Goal: Navigation & Orientation: Find specific page/section

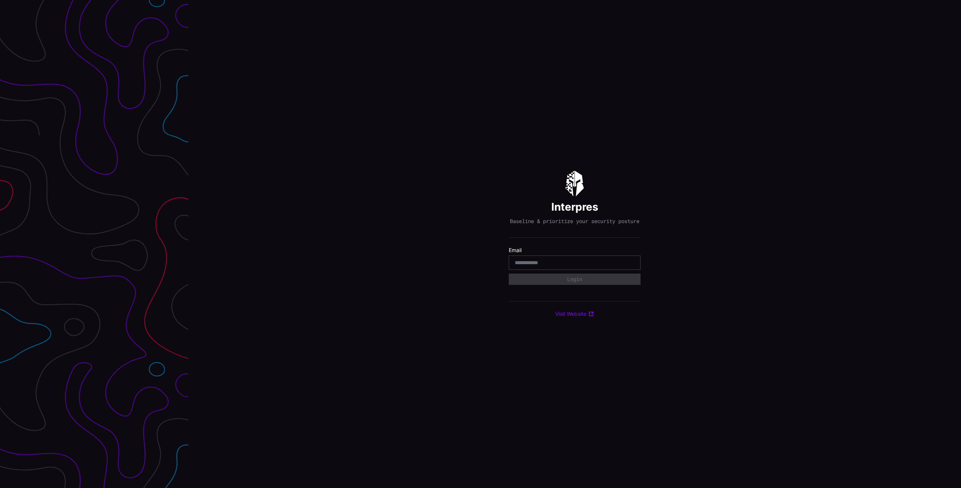
click at [961, 264] on com-1password-button at bounding box center [961, 244] width 0 height 488
click at [558, 265] on input "email" at bounding box center [575, 262] width 120 height 7
click at [961, 266] on com-1password-button at bounding box center [961, 244] width 0 height 488
type input "**********"
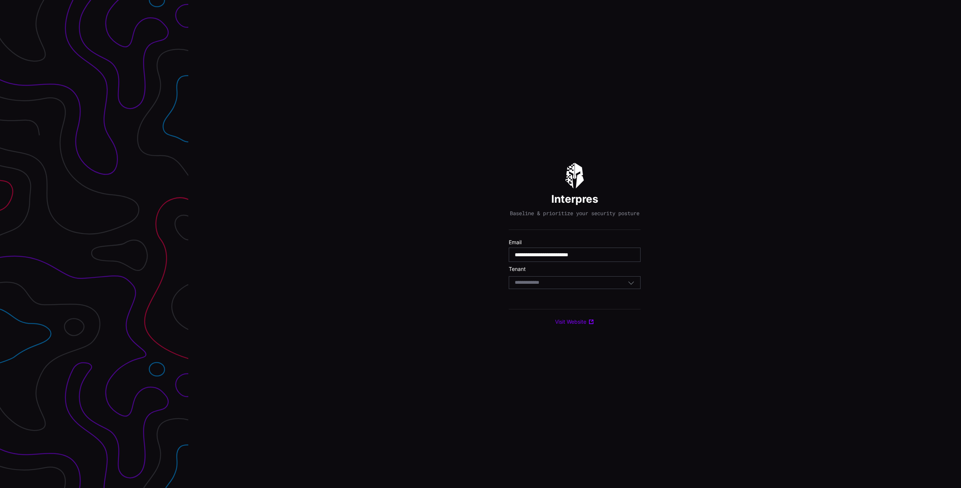
click at [561, 286] on div "Select Tenant" at bounding box center [571, 282] width 113 height 7
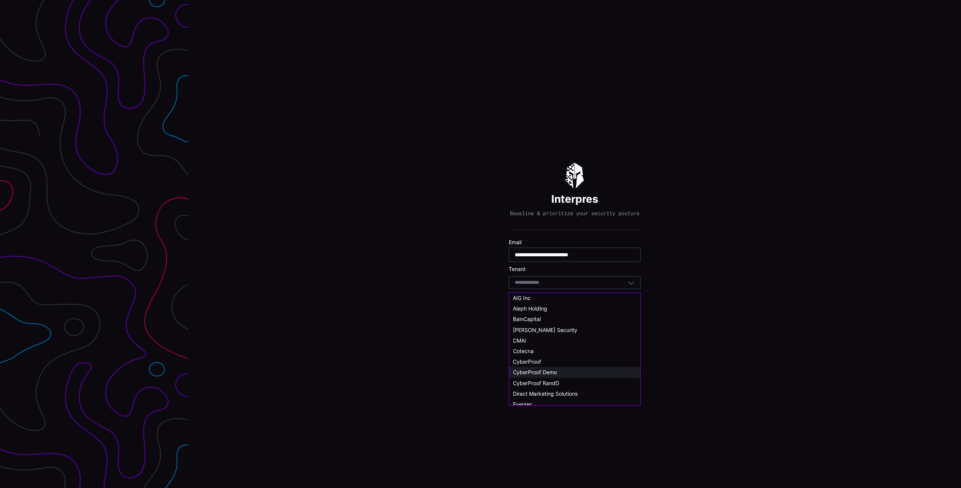
click at [545, 374] on span "CyberProof Demo" at bounding box center [535, 372] width 44 height 6
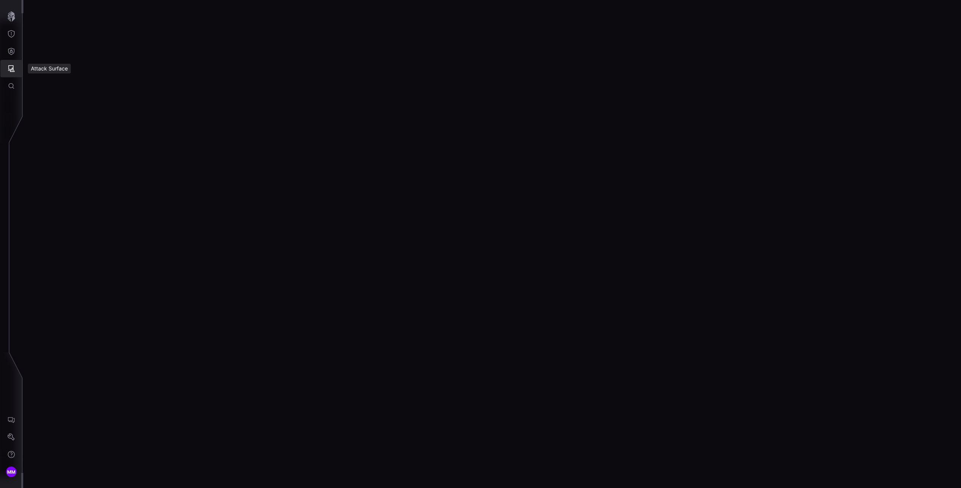
click at [16, 63] on button "Attack Surface" at bounding box center [11, 68] width 22 height 17
click at [71, 101] on div "Assets" at bounding box center [63, 102] width 40 height 9
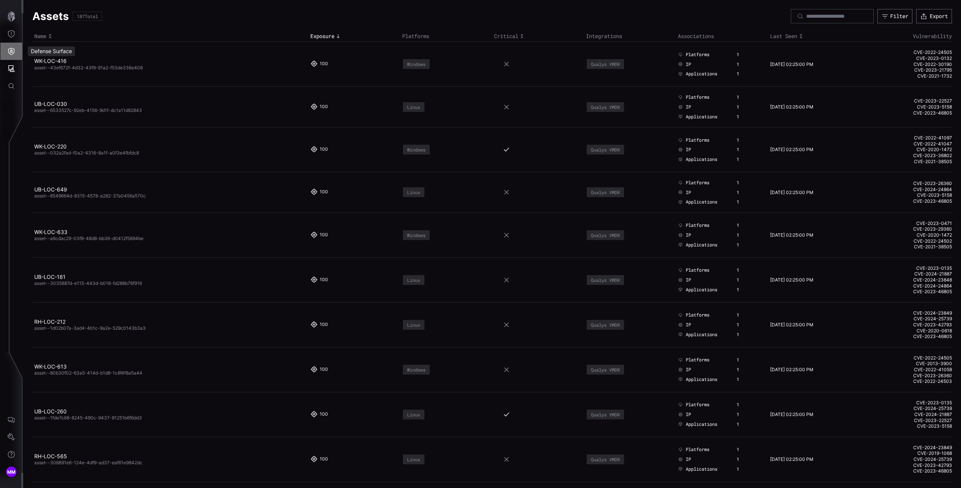
click at [15, 55] on button "Defense Surface" at bounding box center [11, 51] width 22 height 17
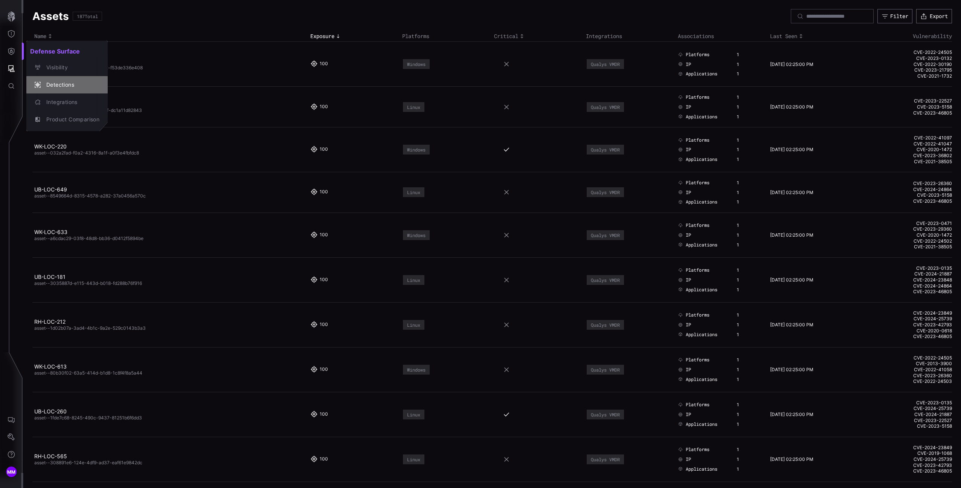
click at [49, 84] on div "Detections" at bounding box center [71, 84] width 57 height 9
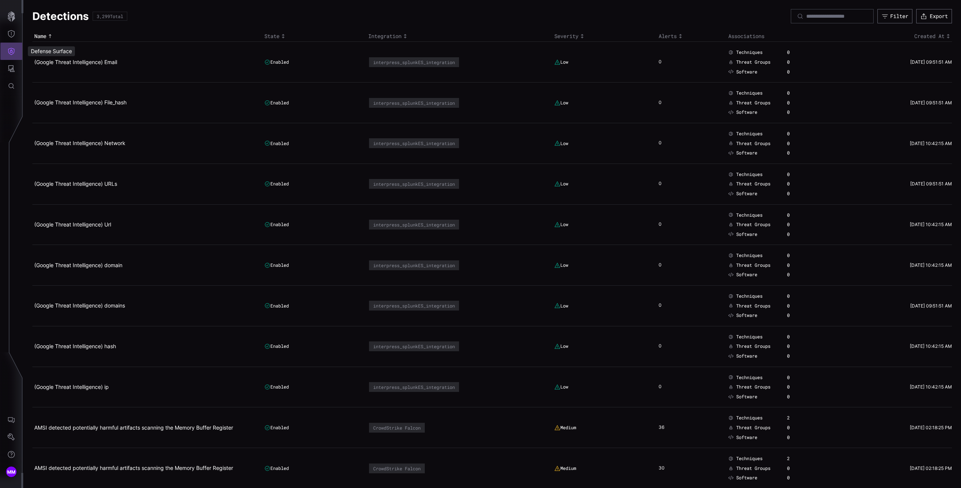
click at [12, 53] on icon "Defense Surface" at bounding box center [12, 51] width 8 height 8
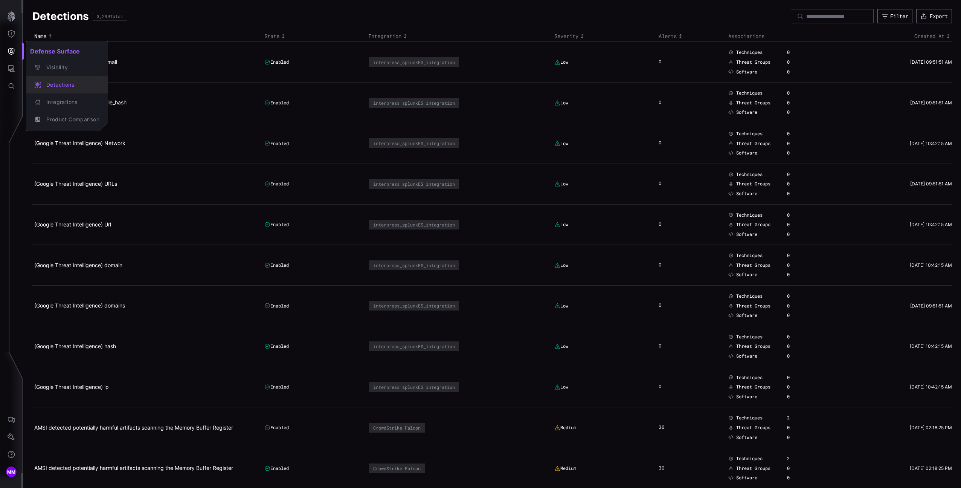
click at [39, 91] on button "Detections" at bounding box center [66, 84] width 81 height 17
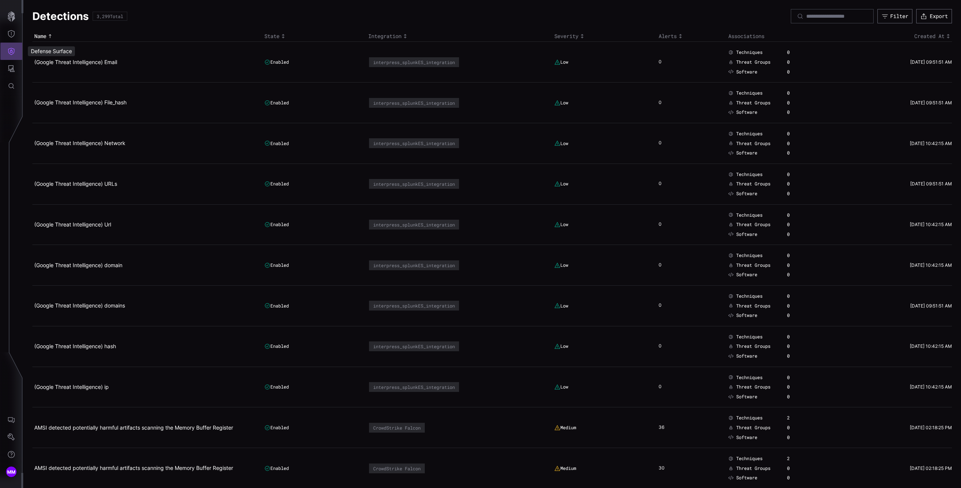
click at [8, 46] on button "Defense Surface" at bounding box center [11, 51] width 22 height 17
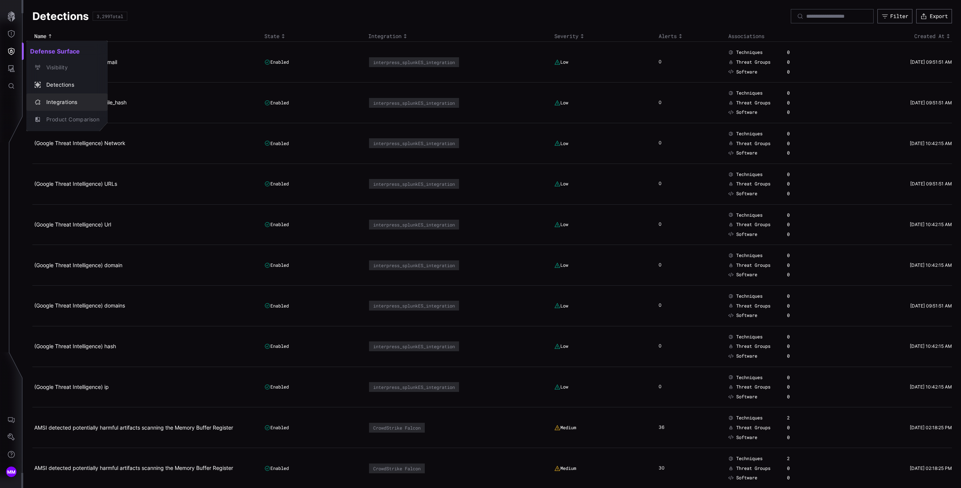
click at [49, 104] on div "Integrations" at bounding box center [71, 102] width 57 height 9
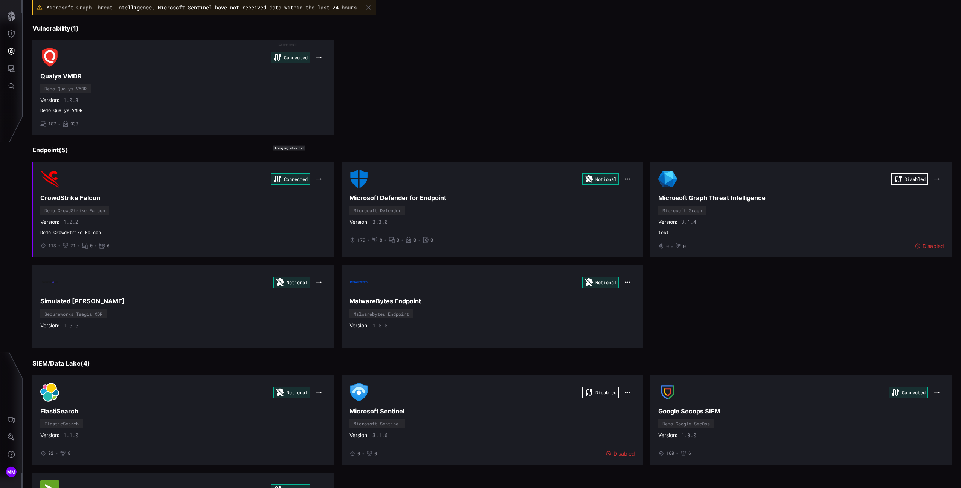
scroll to position [60, 0]
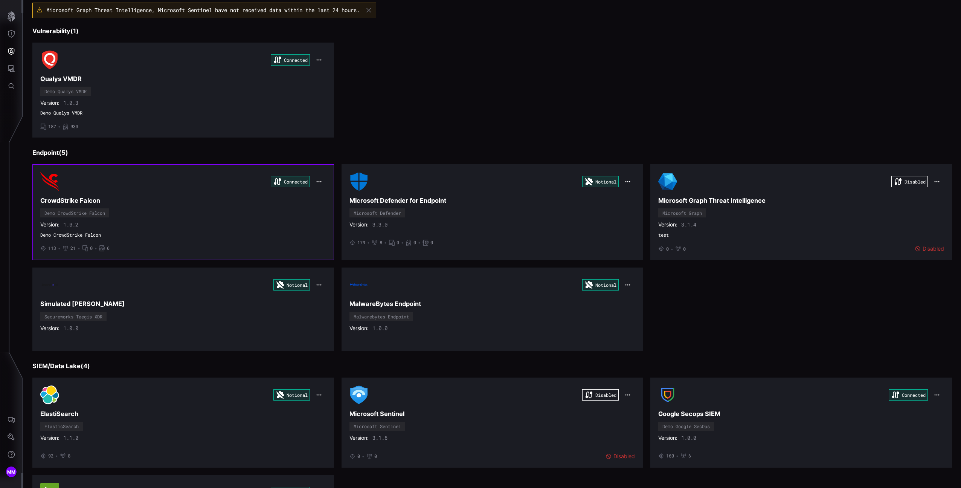
click at [313, 182] on button "button" at bounding box center [319, 181] width 14 height 11
click at [396, 134] on div "Connected Qualys VMDR Demo Qualys VMDR Version: 1.0.3 Demo Qualys VMDR • 187 • …" at bounding box center [492, 90] width 920 height 95
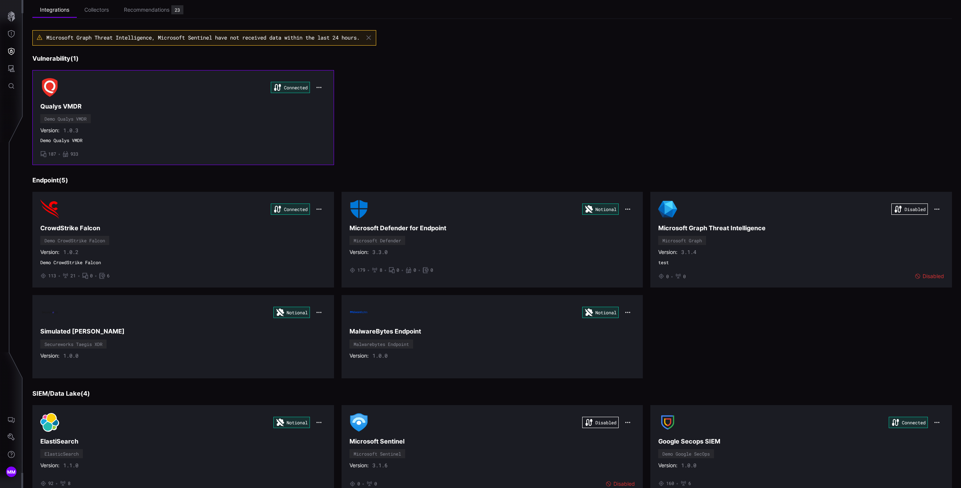
scroll to position [0, 0]
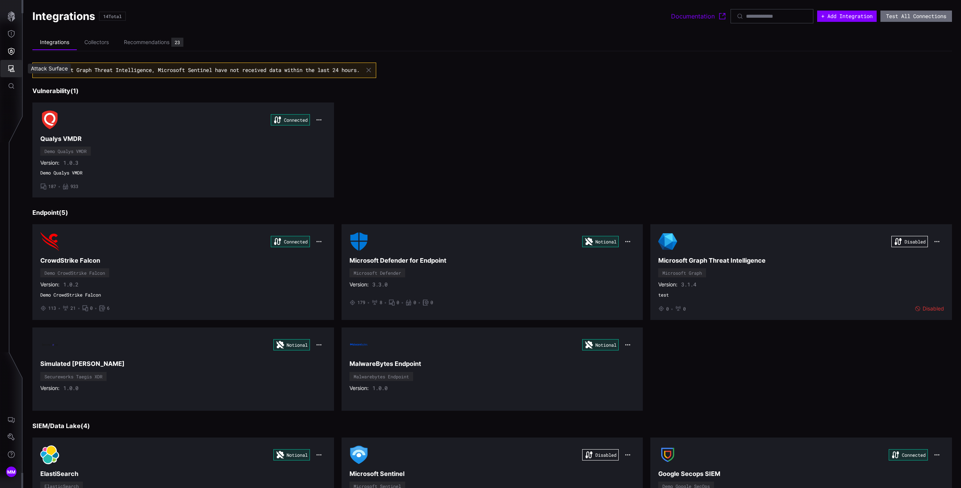
click at [20, 72] on button "Attack Surface" at bounding box center [11, 68] width 22 height 17
click at [23, 56] on div at bounding box center [480, 244] width 961 height 488
click at [17, 53] on button "Defense Surface" at bounding box center [11, 51] width 22 height 17
click at [18, 69] on div at bounding box center [480, 244] width 961 height 488
click at [14, 69] on icon "Attack Surface" at bounding box center [12, 69] width 8 height 8
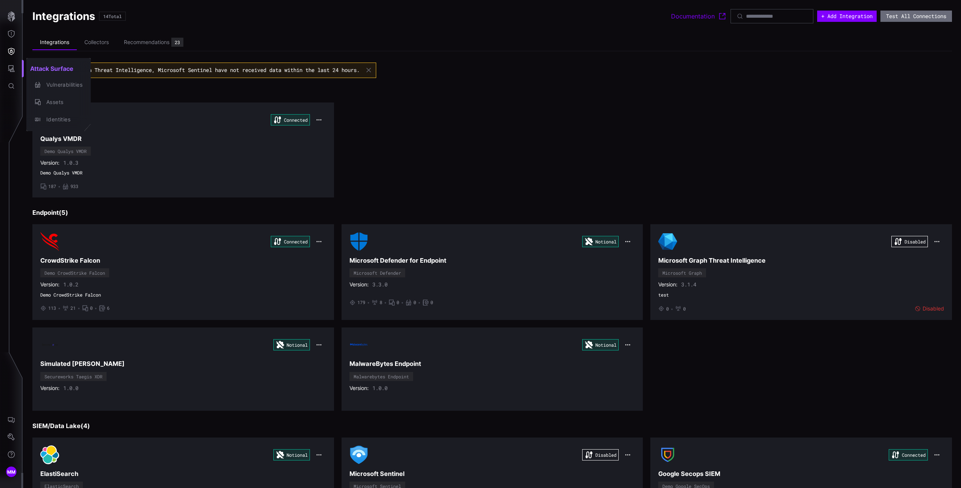
click at [9, 29] on div at bounding box center [480, 244] width 961 height 488
click at [9, 33] on icon "Threat Exposure" at bounding box center [12, 34] width 8 height 8
click at [16, 71] on div at bounding box center [480, 244] width 961 height 488
click at [14, 71] on icon "Attack Surface" at bounding box center [12, 69] width 8 height 8
click at [9, 50] on div at bounding box center [480, 244] width 961 height 488
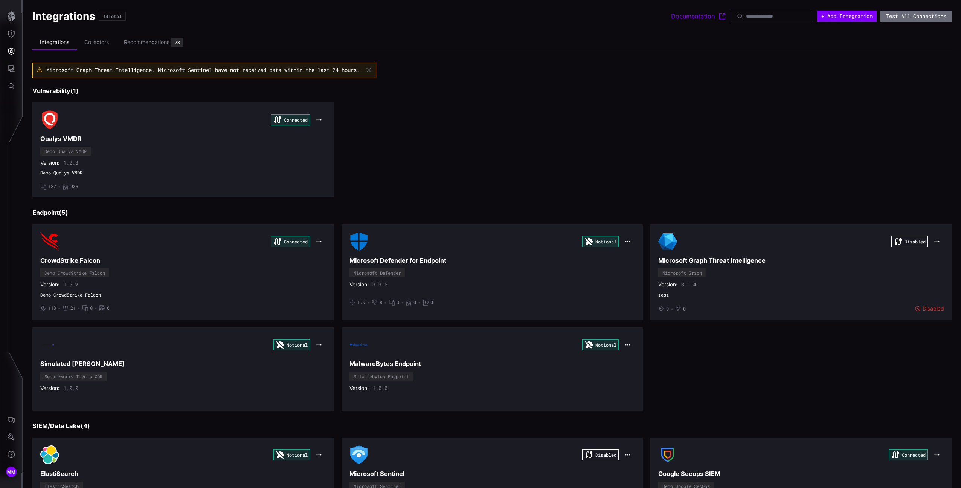
click at [14, 51] on icon "Defense Surface" at bounding box center [12, 51] width 8 height 8
click at [15, 426] on div at bounding box center [480, 244] width 961 height 488
click at [7, 442] on div "Defense Surface Visibility Detections Integrations Product Comparison" at bounding box center [482, 244] width 958 height 488
click at [9, 439] on icon "Settings" at bounding box center [12, 437] width 8 height 8
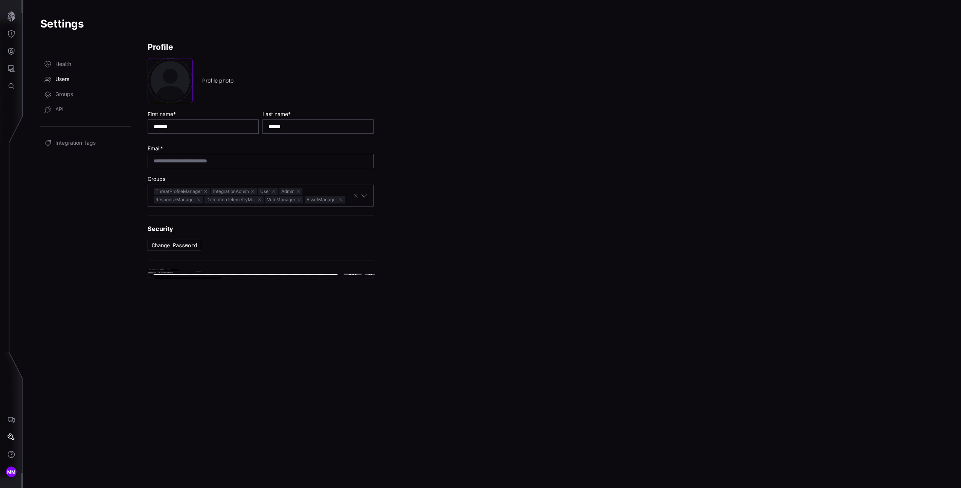
click at [65, 78] on span "Users" at bounding box center [62, 80] width 14 height 8
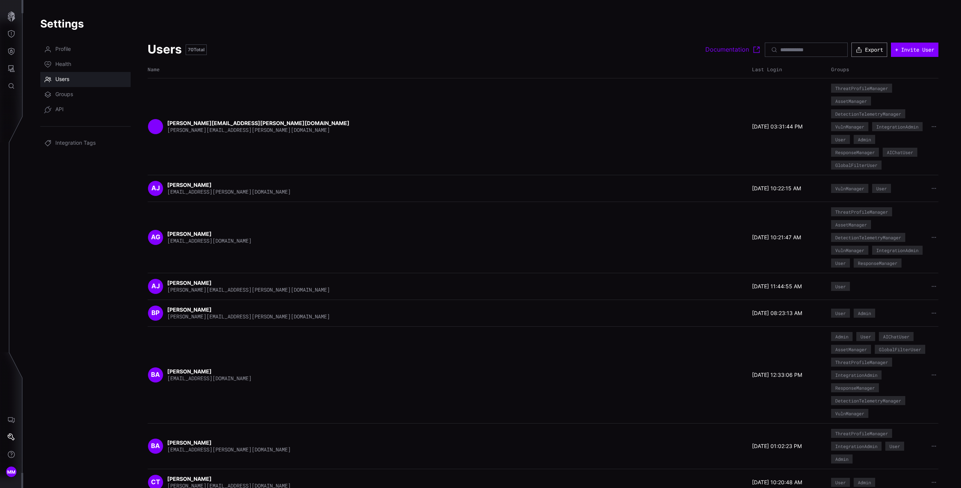
click at [856, 48] on icon "button" at bounding box center [859, 49] width 7 height 7
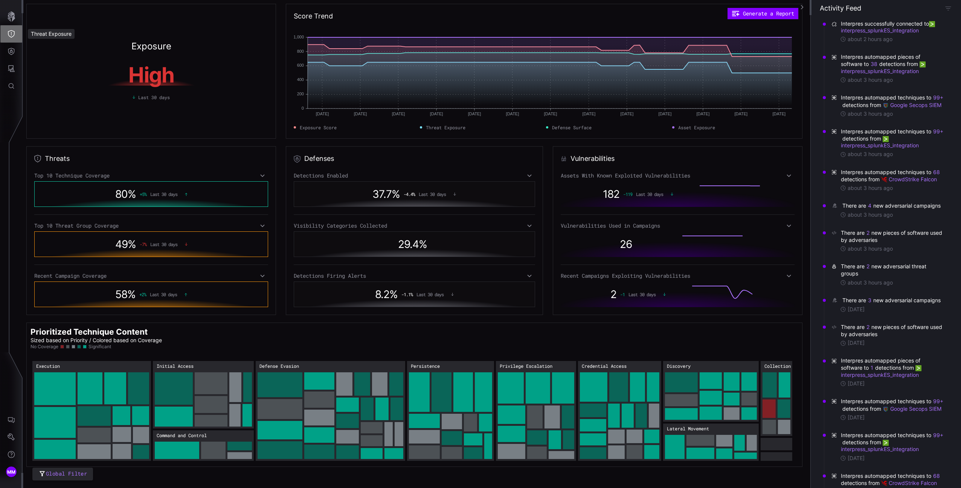
click at [11, 42] on button "Threat Exposure" at bounding box center [11, 33] width 22 height 17
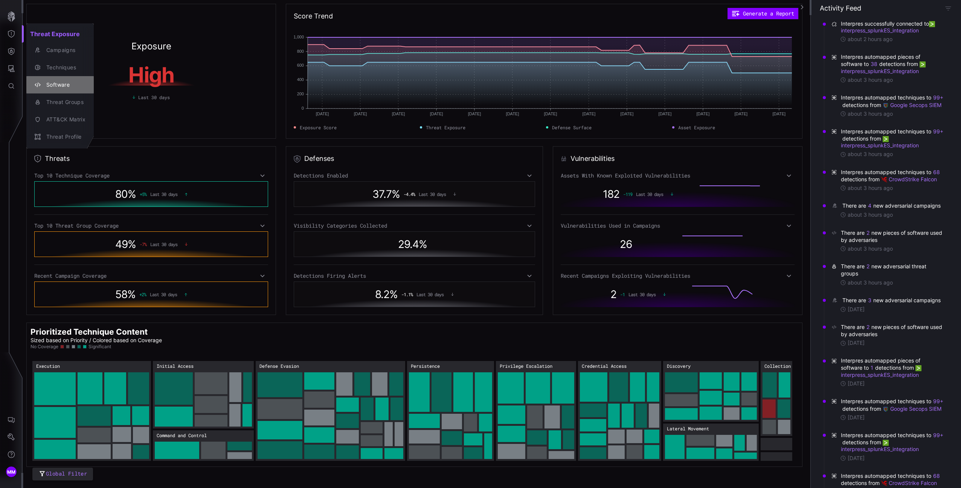
click at [63, 86] on div "Software" at bounding box center [64, 84] width 43 height 9
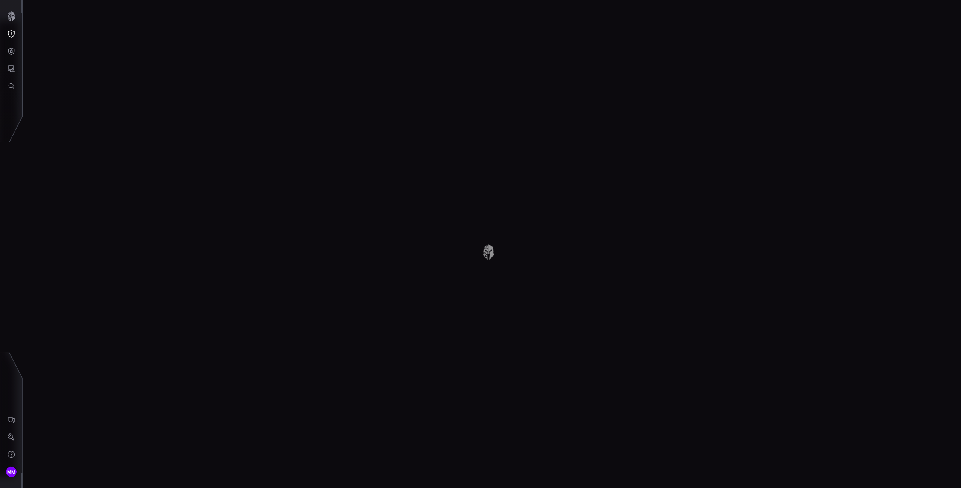
click at [327, 115] on div at bounding box center [492, 244] width 938 height 488
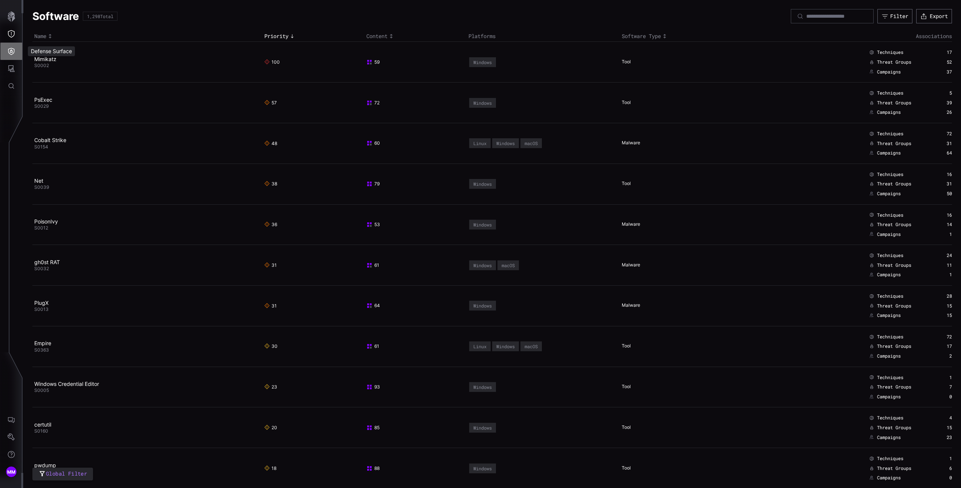
click at [15, 50] on icon "Defense Surface" at bounding box center [12, 51] width 8 height 8
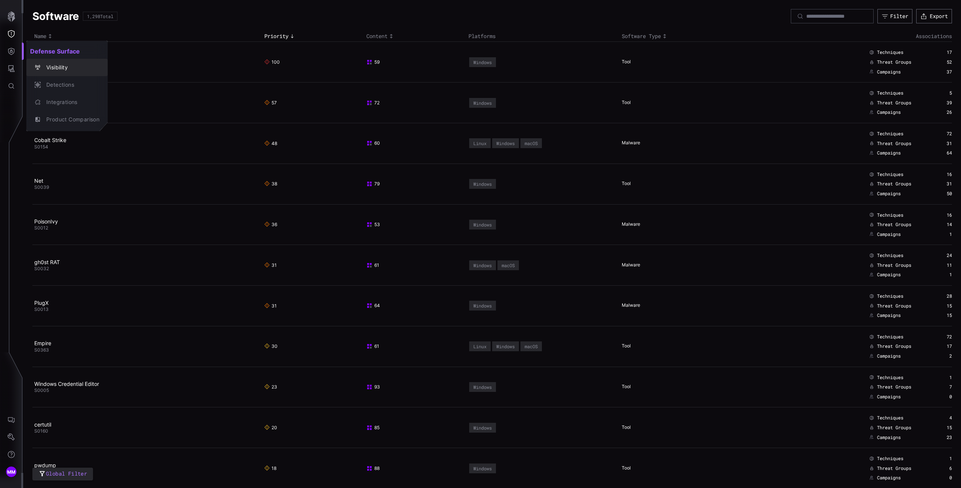
click at [40, 75] on button "Visibility" at bounding box center [66, 67] width 81 height 17
